Goal: Task Accomplishment & Management: Use online tool/utility

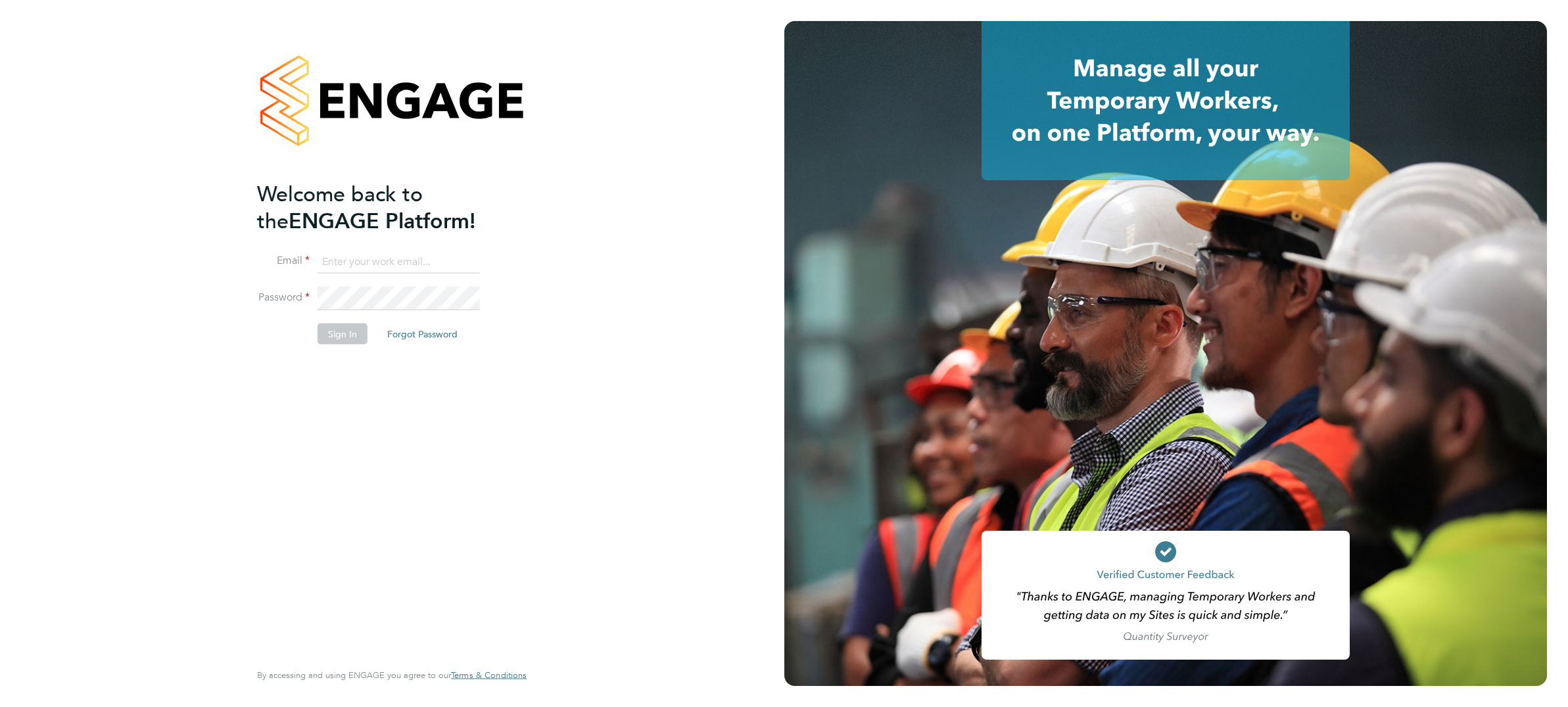
type input "Craig.Bennett@ABM.com"
click at [342, 335] on button "Sign In" at bounding box center [343, 334] width 50 height 21
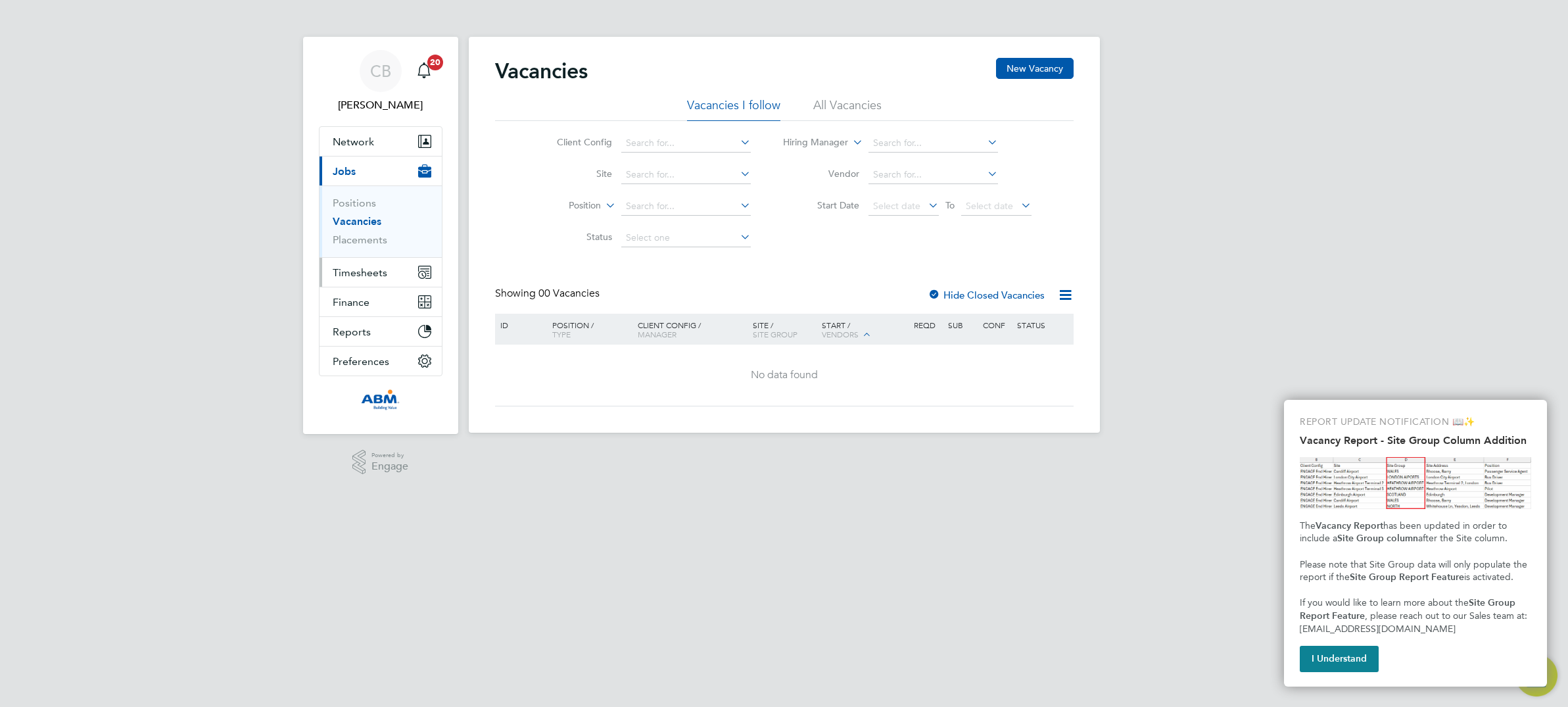
click at [370, 272] on span "Timesheets" at bounding box center [360, 273] width 55 height 12
click at [376, 233] on link "Timesheets" at bounding box center [360, 232] width 55 height 12
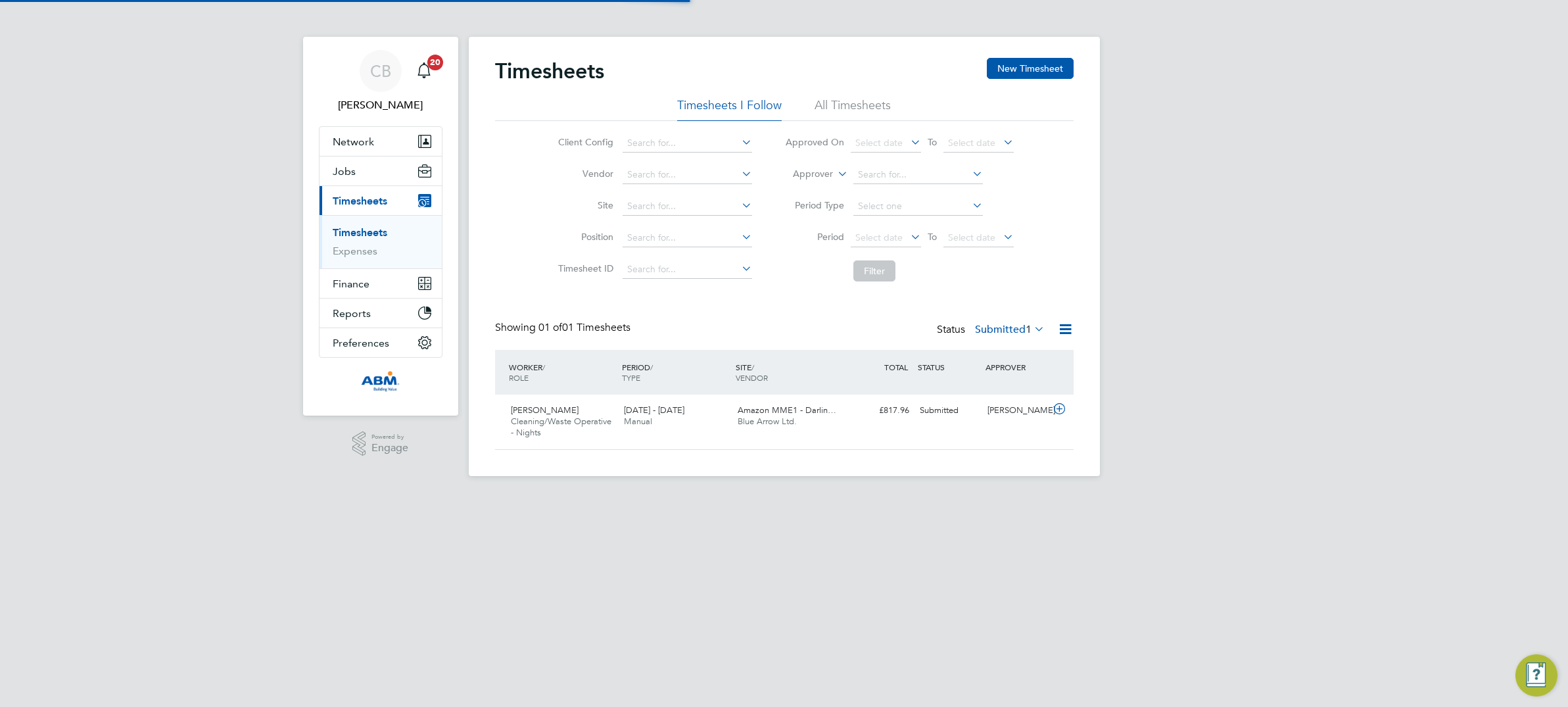
scroll to position [33, 114]
click at [1060, 408] on icon at bounding box center [1059, 409] width 16 height 10
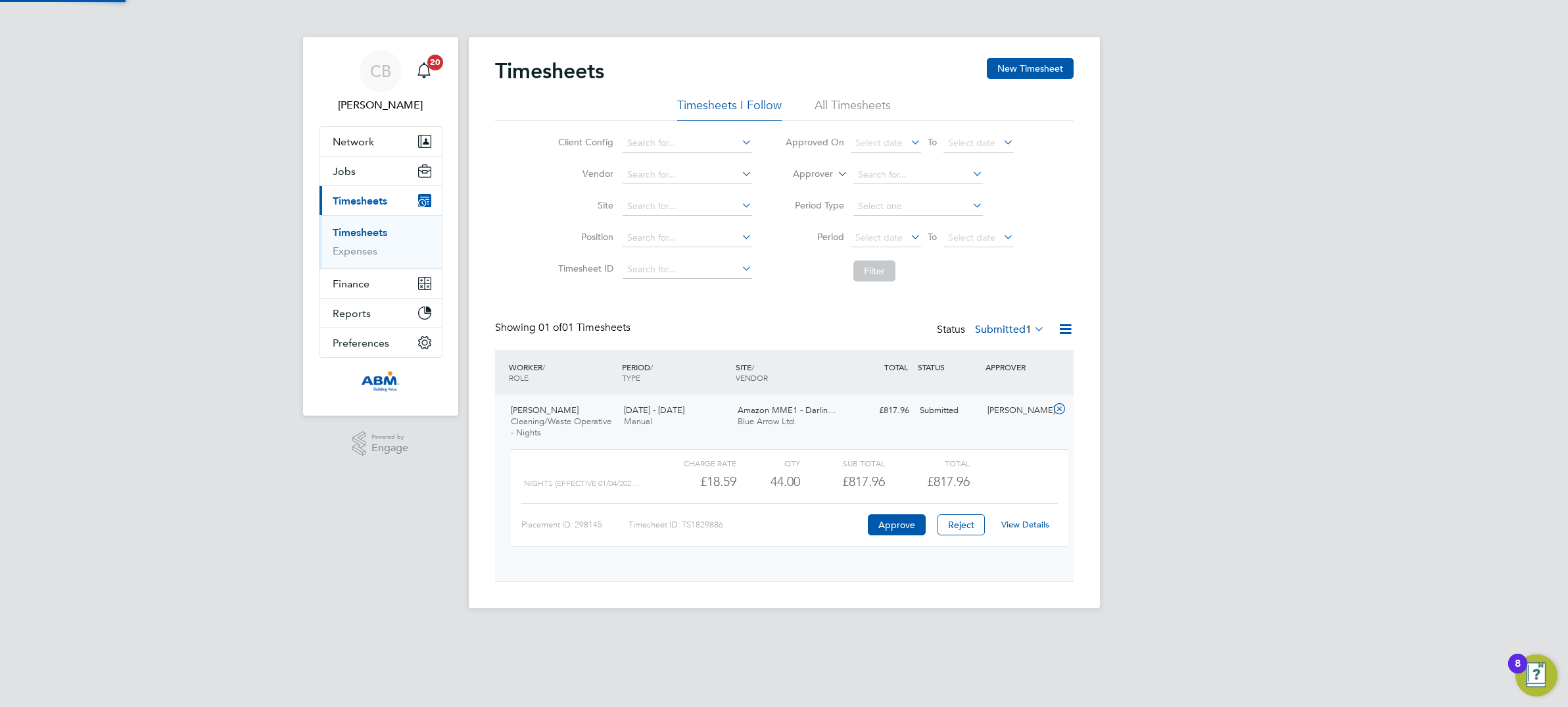
scroll to position [22, 128]
click at [1057, 409] on icon at bounding box center [1059, 409] width 16 height 10
